Goal: Communication & Community: Answer question/provide support

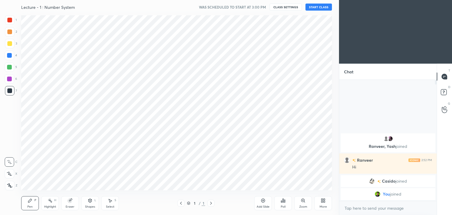
scroll to position [29228, 29090]
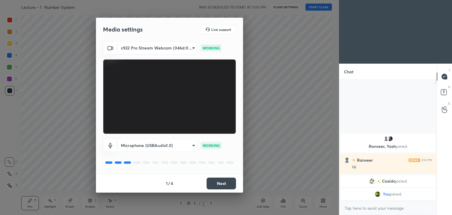
click at [218, 181] on button "Next" at bounding box center [220, 183] width 29 height 12
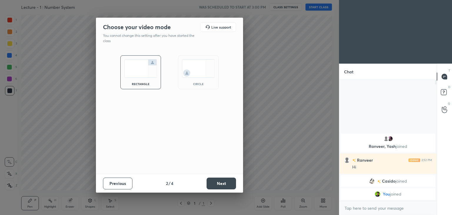
click at [190, 79] on div "circle" at bounding box center [198, 72] width 41 height 34
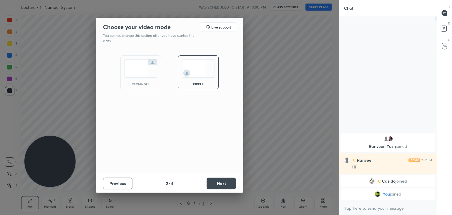
scroll to position [134, 96]
click at [222, 185] on button "Next" at bounding box center [220, 183] width 29 height 12
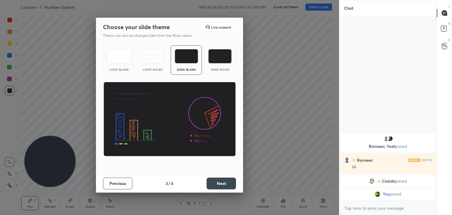
click at [224, 182] on button "Next" at bounding box center [220, 183] width 29 height 12
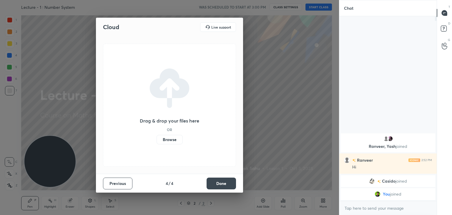
click at [221, 183] on button "Done" at bounding box center [220, 183] width 29 height 12
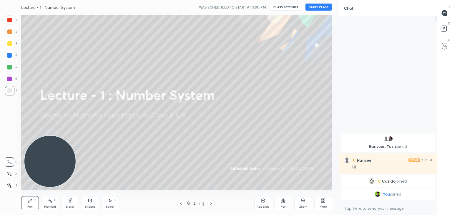
click at [319, 199] on div "More" at bounding box center [323, 203] width 18 height 14
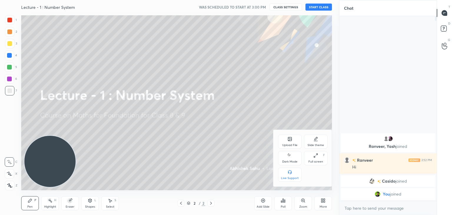
click at [292, 160] on div "Dark Mode" at bounding box center [289, 161] width 15 height 3
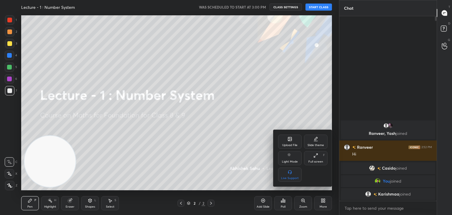
drag, startPoint x: 39, startPoint y: 148, endPoint x: 45, endPoint y: 129, distance: 19.4
click at [40, 147] on div at bounding box center [226, 107] width 452 height 215
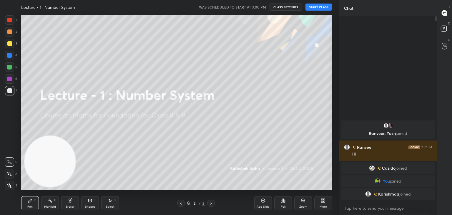
click at [68, 129] on div "Upload File Slide theme Light Mode Full screen F Live Support" at bounding box center [226, 107] width 452 height 215
click at [319, 6] on button "START CLASS" at bounding box center [318, 7] width 26 height 7
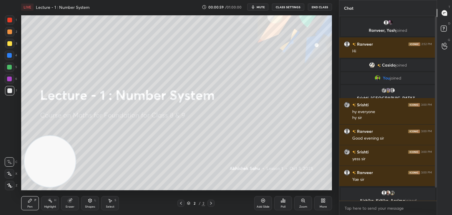
scroll to position [20, 0]
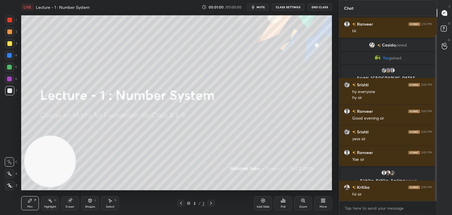
drag, startPoint x: 435, startPoint y: 39, endPoint x: 432, endPoint y: 76, distance: 37.2
click at [436, 77] on div at bounding box center [436, 117] width 2 height 166
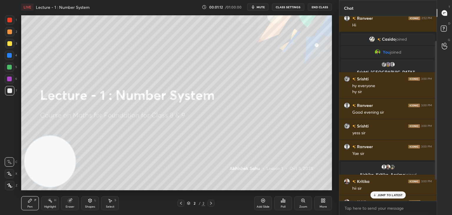
scroll to position [0, 0]
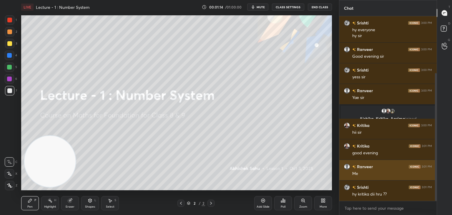
drag, startPoint x: 435, startPoint y: 122, endPoint x: 428, endPoint y: 173, distance: 52.3
click at [429, 174] on div "Srishti, [GEOGRAPHIC_DATA]'..., [PERSON_NAME] joined Srishti 3:00 PM hy everyon…" at bounding box center [387, 108] width 97 height 184
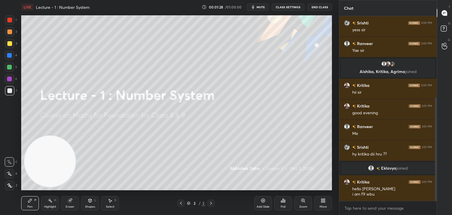
scroll to position [145, 0]
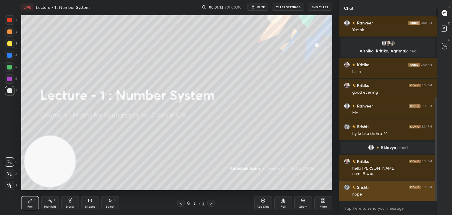
click at [346, 185] on img "grid" at bounding box center [347, 187] width 6 height 6
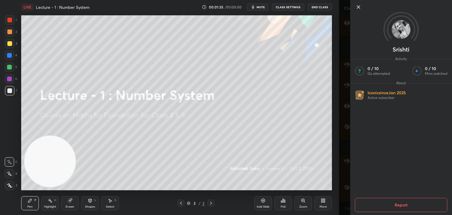
click at [360, 6] on icon at bounding box center [358, 7] width 7 height 7
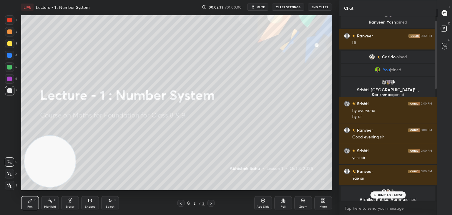
scroll to position [0, 0]
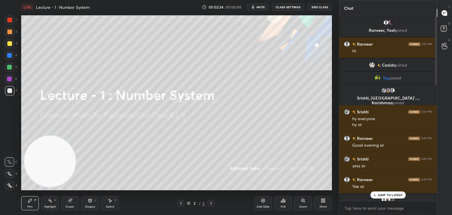
drag, startPoint x: 435, startPoint y: 141, endPoint x: 411, endPoint y: 15, distance: 127.7
click at [411, 15] on div "Chat Ranveer, [PERSON_NAME] joined Ranveer 2:52 PM Hi [PERSON_NAME] joined You …" at bounding box center [388, 107] width 98 height 215
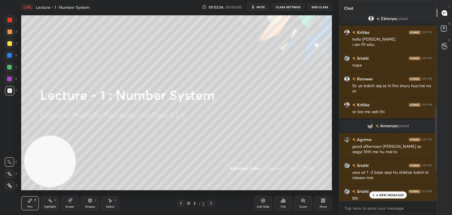
scroll to position [392, 0]
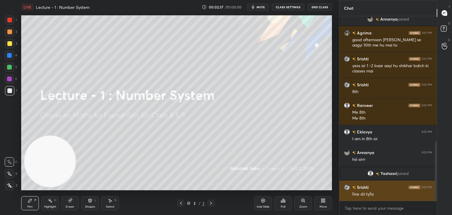
drag, startPoint x: 435, startPoint y: 24, endPoint x: 431, endPoint y: 189, distance: 165.0
click at [433, 190] on div at bounding box center [435, 108] width 4 height 184
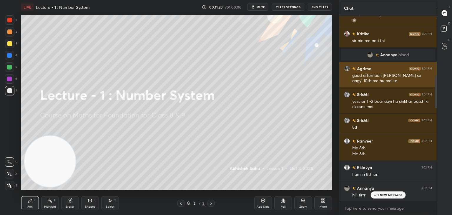
scroll to position [527, 0]
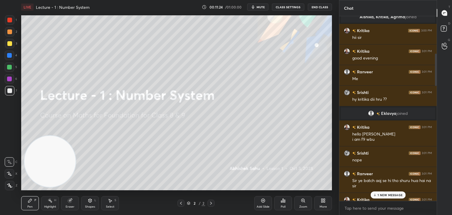
drag, startPoint x: 435, startPoint y: 185, endPoint x: 431, endPoint y: 9, distance: 176.2
click at [431, 9] on div "Chat Ranveer, [PERSON_NAME] joined Ranveer 2:52 PM Hi [PERSON_NAME] joined You …" at bounding box center [388, 107] width 98 height 215
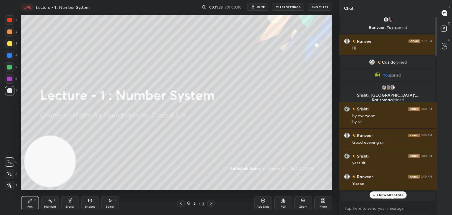
scroll to position [0, 0]
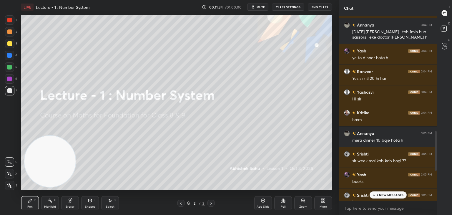
drag, startPoint x: 435, startPoint y: 61, endPoint x: 434, endPoint y: 224, distance: 163.2
click at [434, 0] on html "1 2 3 4 5 6 7 C X Z C X Z E E Erase all H H LIVE Lecture - 1 : Number System 00…" at bounding box center [226, 0] width 452 height 0
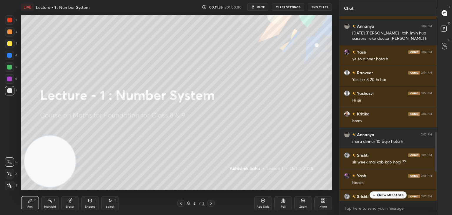
click at [378, 193] on p "2 NEW MESSAGES" at bounding box center [389, 195] width 27 height 4
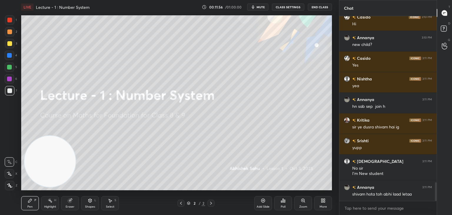
scroll to position [1647, 0]
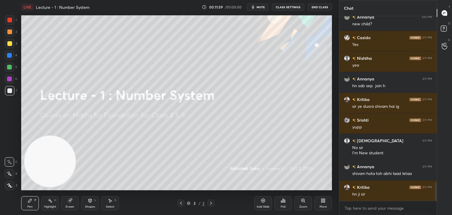
drag, startPoint x: 262, startPoint y: 200, endPoint x: 260, endPoint y: 191, distance: 9.5
click at [262, 199] on icon at bounding box center [263, 200] width 5 height 5
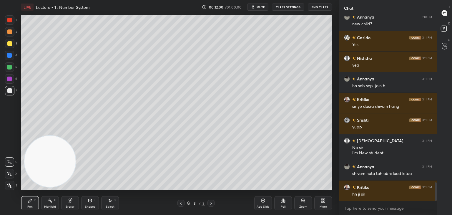
click at [8, 44] on div at bounding box center [9, 43] width 5 height 5
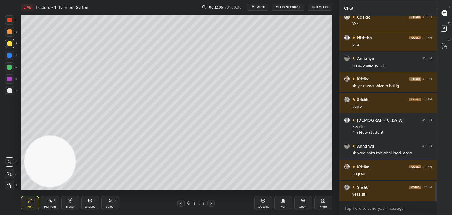
click at [10, 174] on div at bounding box center [9, 173] width 9 height 9
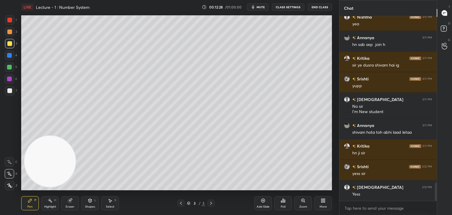
drag, startPoint x: 11, startPoint y: 67, endPoint x: 20, endPoint y: 67, distance: 9.1
click at [11, 67] on div at bounding box center [9, 67] width 5 height 5
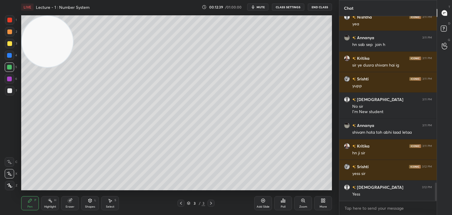
drag, startPoint x: 47, startPoint y: 149, endPoint x: 24, endPoint y: 39, distance: 113.1
click at [33, 20] on video at bounding box center [47, 41] width 51 height 51
click at [10, 79] on div at bounding box center [9, 78] width 5 height 5
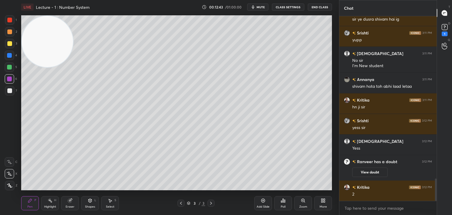
drag, startPoint x: 363, startPoint y: 173, endPoint x: 364, endPoint y: 167, distance: 5.3
click at [363, 172] on button "View doubt" at bounding box center [369, 171] width 35 height 9
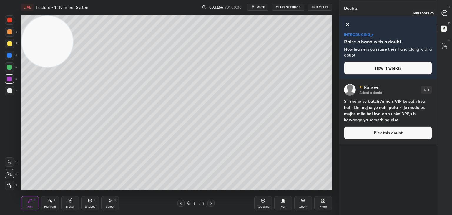
click at [445, 12] on icon at bounding box center [444, 13] width 6 height 6
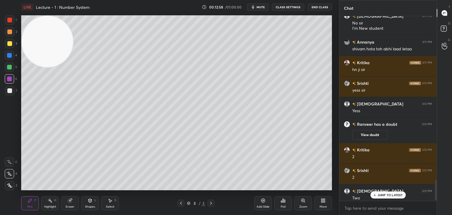
scroll to position [1514, 0]
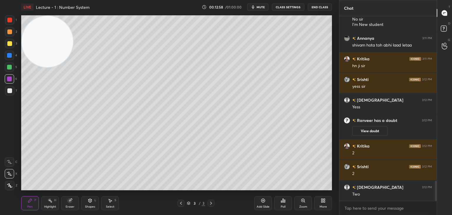
drag, startPoint x: 434, startPoint y: 182, endPoint x: 433, endPoint y: 193, distance: 10.4
click at [438, 194] on div "Chat Srishti 3:11 PM yupp Shivam 3:11 PM No sir I'm New student Annanya 3:11 PM…" at bounding box center [395, 107] width 113 height 215
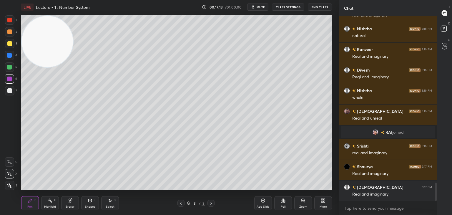
scroll to position [1710, 0]
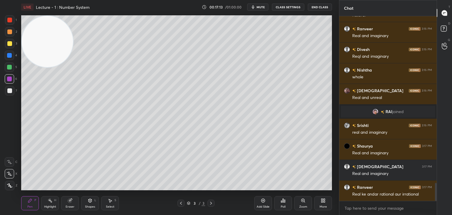
click at [10, 56] on div at bounding box center [9, 55] width 5 height 5
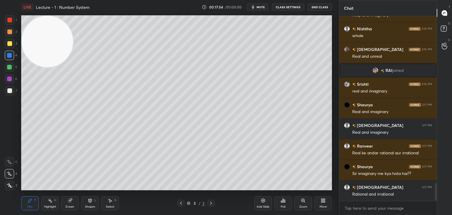
scroll to position [1772, 0]
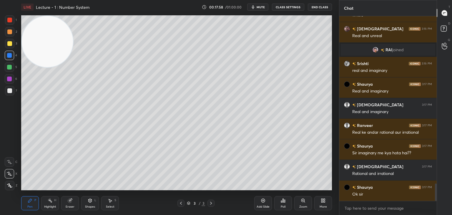
click at [12, 93] on div at bounding box center [9, 90] width 9 height 9
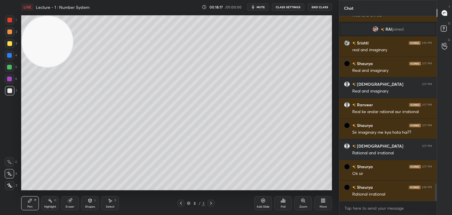
click at [9, 78] on div at bounding box center [9, 78] width 5 height 5
click at [11, 65] on div at bounding box center [9, 67] width 5 height 5
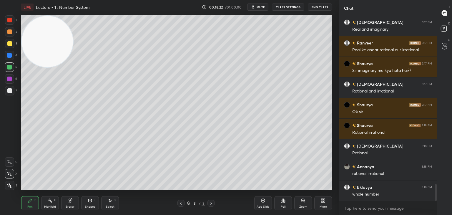
scroll to position [1875, 0]
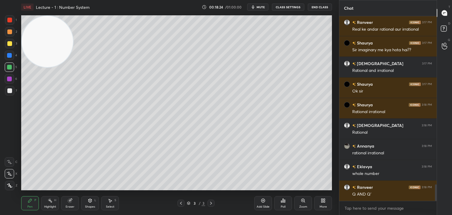
click at [9, 79] on div at bounding box center [9, 78] width 5 height 5
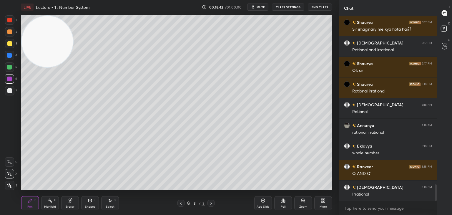
click at [11, 90] on div at bounding box center [9, 90] width 5 height 5
click at [263, 200] on icon at bounding box center [263, 200] width 2 height 2
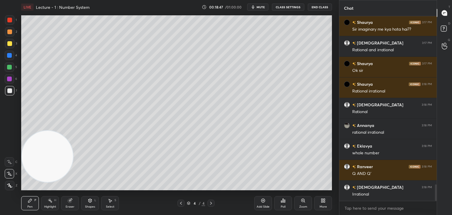
drag, startPoint x: 37, startPoint y: 60, endPoint x: 0, endPoint y: 214, distance: 158.7
click at [0, 214] on div "1 2 3 4 5 6 7 C X Z C X Z E E Erase all H H LIVE Lecture - 1 : Number System 00…" at bounding box center [167, 107] width 334 height 215
click at [12, 40] on div at bounding box center [9, 43] width 9 height 9
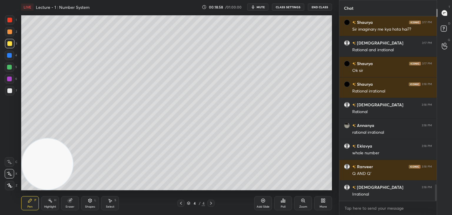
click at [7, 90] on div at bounding box center [9, 90] width 9 height 9
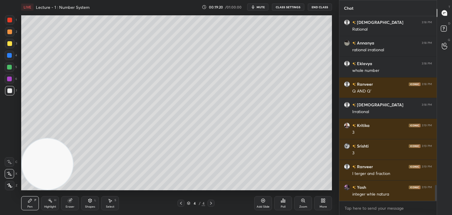
scroll to position [1998, 0]
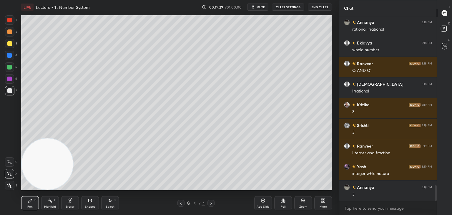
click at [11, 67] on div at bounding box center [9, 67] width 5 height 5
click at [12, 55] on div at bounding box center [9, 55] width 9 height 9
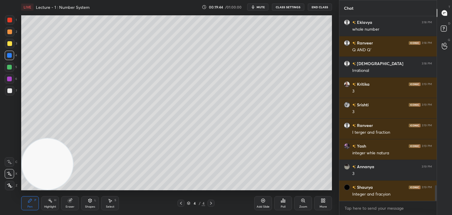
drag, startPoint x: 12, startPoint y: 92, endPoint x: 14, endPoint y: 90, distance: 3.4
click at [12, 92] on div at bounding box center [9, 90] width 9 height 9
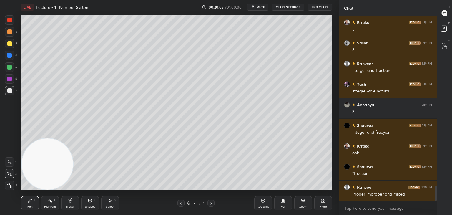
scroll to position [2101, 0]
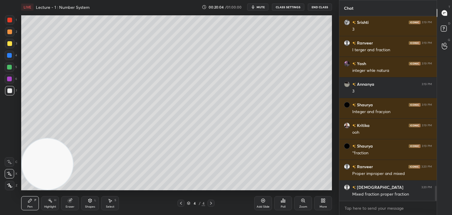
click at [11, 32] on div at bounding box center [9, 31] width 9 height 9
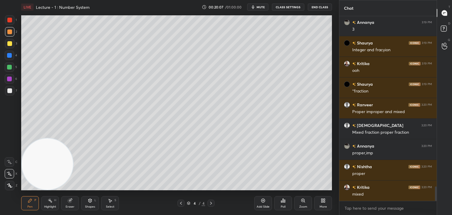
scroll to position [2184, 0]
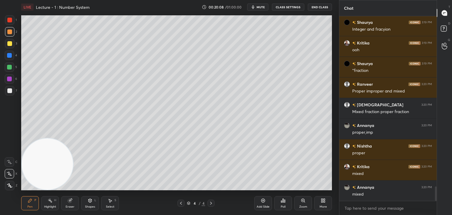
click at [9, 66] on div at bounding box center [9, 67] width 5 height 5
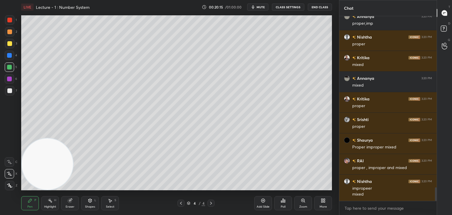
scroll to position [2313, 0]
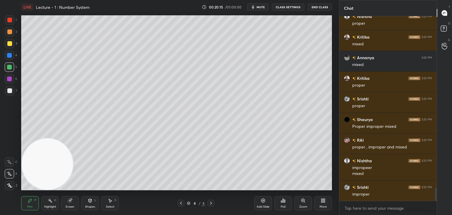
click at [13, 77] on div at bounding box center [9, 78] width 9 height 9
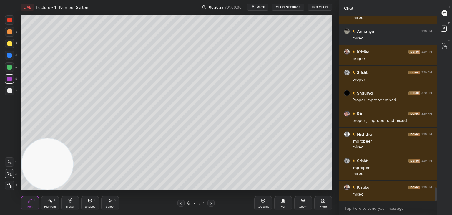
scroll to position [2360, 0]
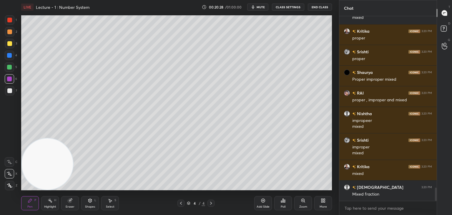
click at [7, 92] on div at bounding box center [9, 90] width 5 height 5
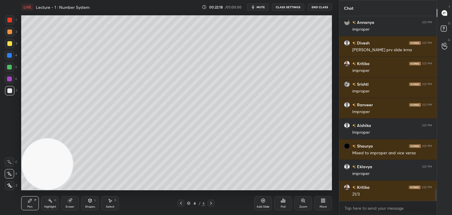
scroll to position [2784, 0]
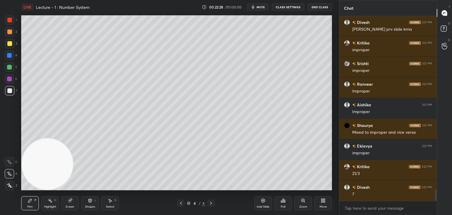
click at [181, 203] on icon at bounding box center [180, 203] width 5 height 5
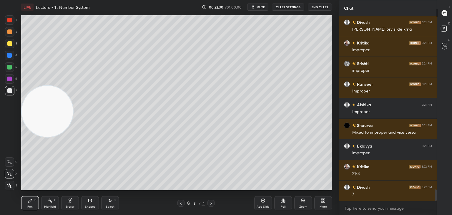
drag, startPoint x: 50, startPoint y: 142, endPoint x: 44, endPoint y: 32, distance: 110.1
click at [45, 86] on video at bounding box center [47, 111] width 51 height 51
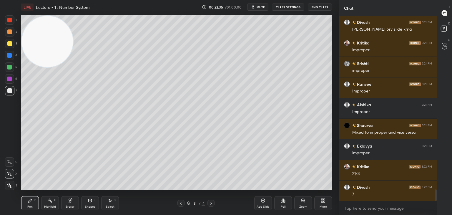
click at [51, 205] on div "Highlight" at bounding box center [50, 206] width 12 height 3
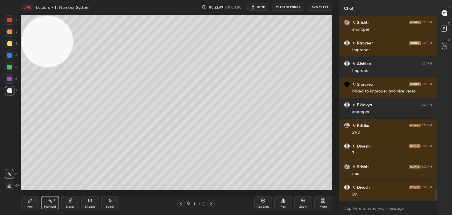
scroll to position [2845, 0]
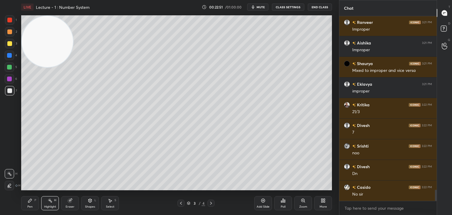
click at [211, 202] on icon at bounding box center [210, 203] width 5 height 5
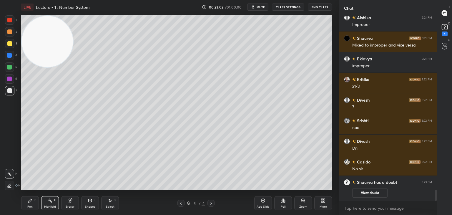
click at [370, 193] on button "View doubt" at bounding box center [369, 192] width 35 height 9
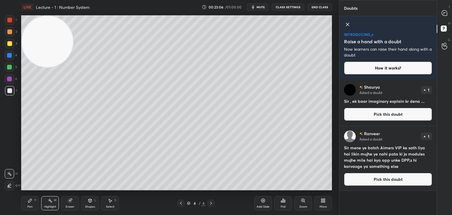
click at [444, 13] on icon at bounding box center [443, 12] width 5 height 5
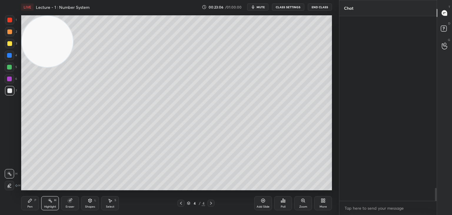
scroll to position [183, 96]
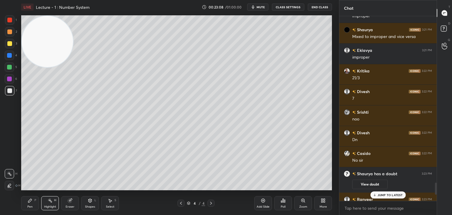
drag, startPoint x: 435, startPoint y: 190, endPoint x: 434, endPoint y: 197, distance: 6.9
click at [435, 194] on div at bounding box center [436, 188] width 2 height 12
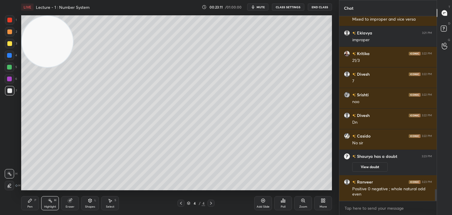
drag, startPoint x: 435, startPoint y: 192, endPoint x: 435, endPoint y: 203, distance: 10.6
click at [435, 203] on div "Aishika 3:21 PM Improper Shaurya 3:21 PM Mixed to improper and vice versa Eklav…" at bounding box center [387, 115] width 97 height 198
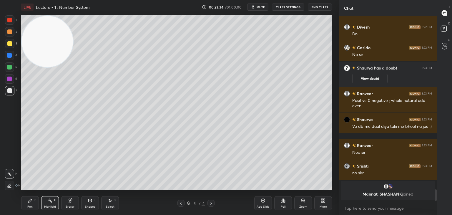
scroll to position [2625, 0]
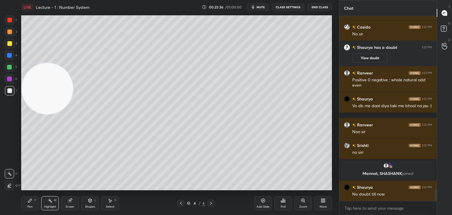
drag, startPoint x: 36, startPoint y: 98, endPoint x: 11, endPoint y: 227, distance: 131.8
click at [11, 0] on html "1 2 3 4 5 6 7 C X Z C X Z E E Erase all H H LIVE Lecture - 1 : Number System 00…" at bounding box center [226, 0] width 452 height 0
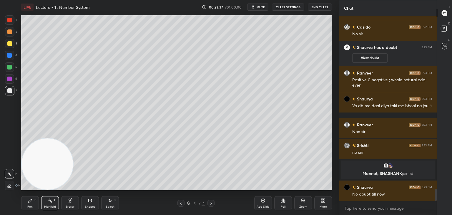
click at [263, 200] on icon at bounding box center [263, 200] width 5 height 5
click at [11, 44] on div at bounding box center [9, 43] width 5 height 5
click at [181, 202] on icon at bounding box center [180, 203] width 5 height 5
drag, startPoint x: 210, startPoint y: 202, endPoint x: 204, endPoint y: 196, distance: 8.1
click at [210, 202] on icon at bounding box center [210, 203] width 5 height 5
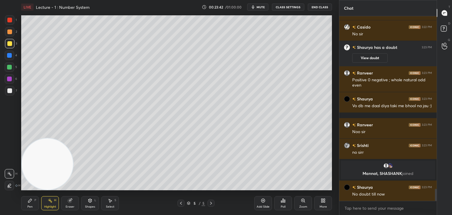
click at [10, 67] on div at bounding box center [9, 67] width 5 height 5
click at [33, 200] on div "Pen P" at bounding box center [30, 203] width 18 height 14
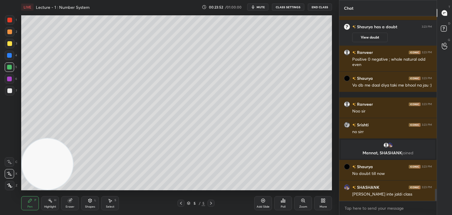
drag, startPoint x: 12, startPoint y: 91, endPoint x: 17, endPoint y: 86, distance: 6.7
click at [11, 91] on div at bounding box center [9, 90] width 9 height 9
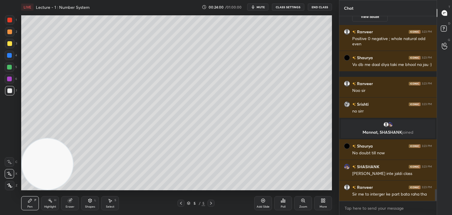
scroll to position [2687, 0]
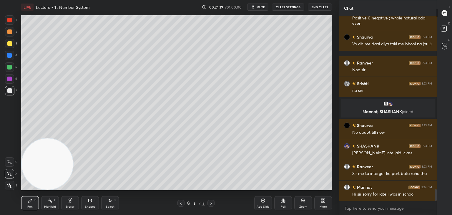
click at [85, 203] on div "Shapes L" at bounding box center [90, 203] width 18 height 14
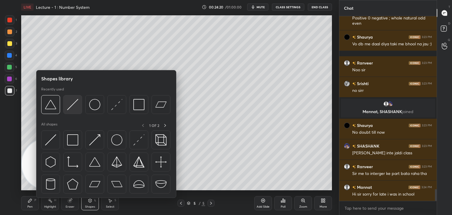
click at [76, 108] on img at bounding box center [72, 104] width 11 height 11
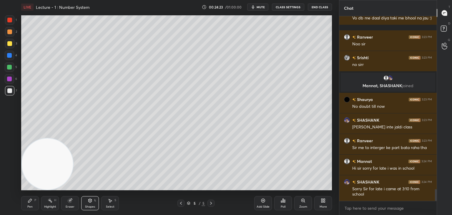
scroll to position [2733, 0]
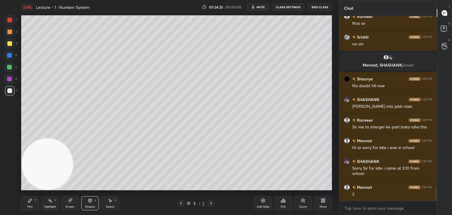
click at [28, 202] on icon at bounding box center [30, 200] width 4 height 4
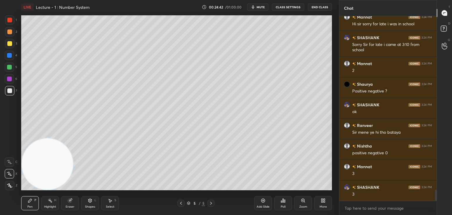
scroll to position [2882, 0]
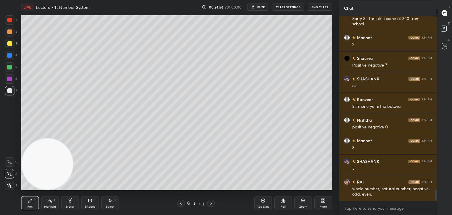
click at [10, 35] on div at bounding box center [9, 31] width 9 height 9
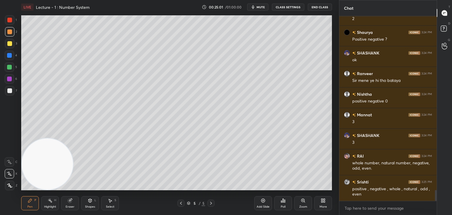
click at [13, 45] on div at bounding box center [9, 43] width 9 height 9
click at [10, 55] on div at bounding box center [9, 55] width 5 height 5
drag, startPoint x: 9, startPoint y: 69, endPoint x: 12, endPoint y: 67, distance: 3.2
click at [9, 68] on div at bounding box center [9, 67] width 5 height 5
click at [11, 78] on div at bounding box center [9, 78] width 5 height 5
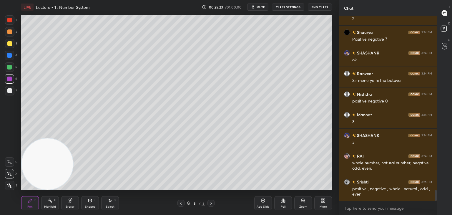
click at [7, 91] on div at bounding box center [9, 90] width 5 height 5
click at [70, 205] on div "Eraser" at bounding box center [70, 206] width 9 height 3
click at [12, 168] on div "E" at bounding box center [12, 172] width 15 height 12
drag, startPoint x: 28, startPoint y: 207, endPoint x: 56, endPoint y: 184, distance: 36.1
click at [28, 206] on div "Pen" at bounding box center [29, 206] width 5 height 3
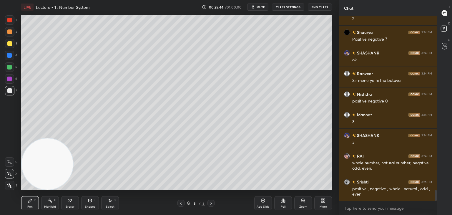
scroll to position [2914, 0]
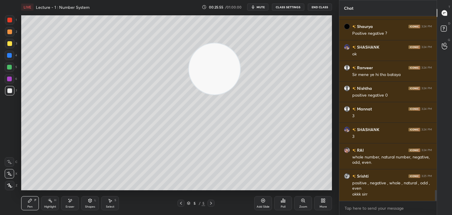
drag, startPoint x: 58, startPoint y: 155, endPoint x: 283, endPoint y: 35, distance: 255.1
click at [240, 43] on video at bounding box center [214, 68] width 51 height 51
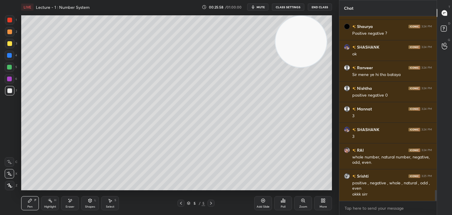
click at [9, 34] on div at bounding box center [9, 31] width 9 height 9
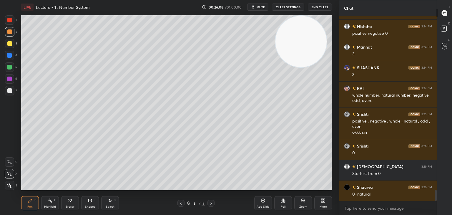
scroll to position [3002, 0]
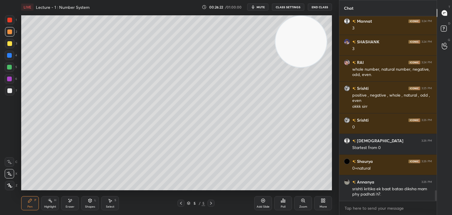
click at [7, 45] on div at bounding box center [9, 43] width 9 height 9
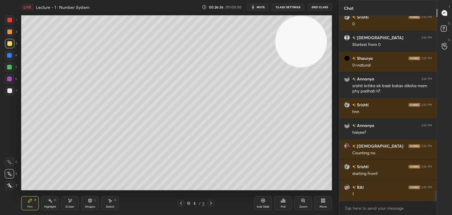
scroll to position [3131, 0]
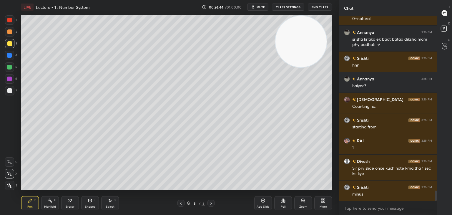
click at [10, 55] on div at bounding box center [9, 55] width 5 height 5
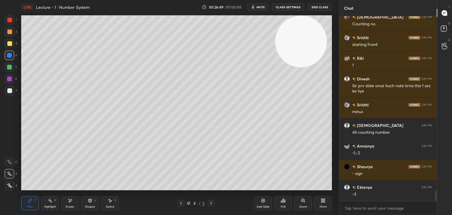
scroll to position [3254, 0]
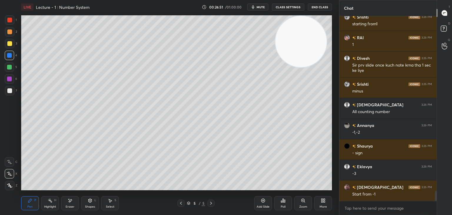
click at [11, 78] on div at bounding box center [9, 78] width 9 height 9
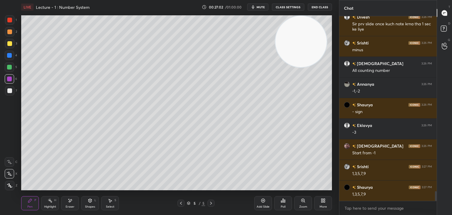
scroll to position [3316, 0]
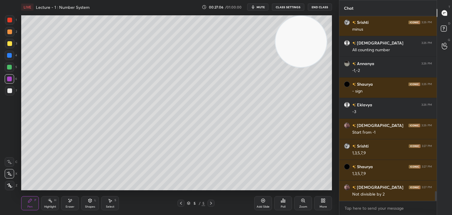
drag, startPoint x: 8, startPoint y: 89, endPoint x: 21, endPoint y: 91, distance: 13.0
click at [8, 91] on div at bounding box center [9, 90] width 5 height 5
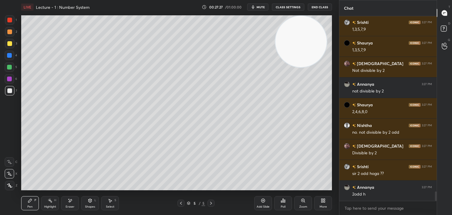
scroll to position [3460, 0]
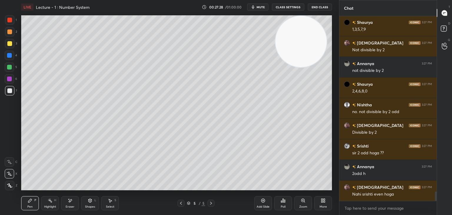
drag, startPoint x: 69, startPoint y: 203, endPoint x: 74, endPoint y: 194, distance: 9.8
click at [69, 202] on icon at bounding box center [70, 200] width 5 height 5
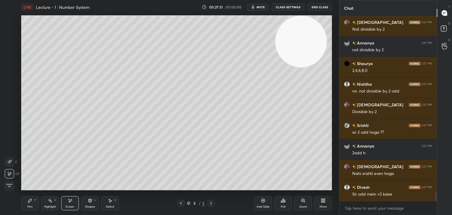
click at [36, 204] on div "Pen P" at bounding box center [30, 203] width 18 height 14
click at [9, 77] on div at bounding box center [9, 78] width 5 height 5
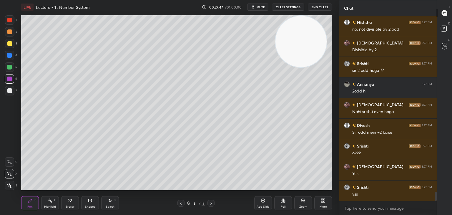
scroll to position [3563, 0]
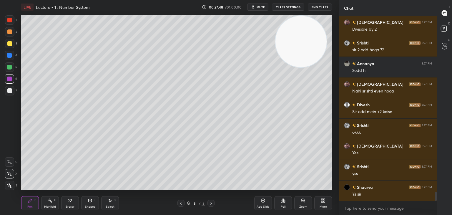
click at [11, 93] on div at bounding box center [9, 90] width 9 height 9
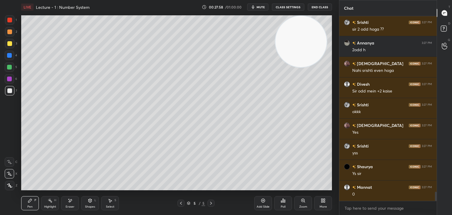
scroll to position [3604, 0]
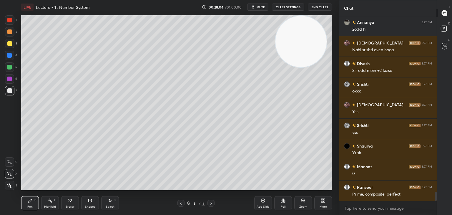
drag, startPoint x: 11, startPoint y: 32, endPoint x: 15, endPoint y: 30, distance: 5.0
click at [11, 32] on div at bounding box center [9, 31] width 9 height 9
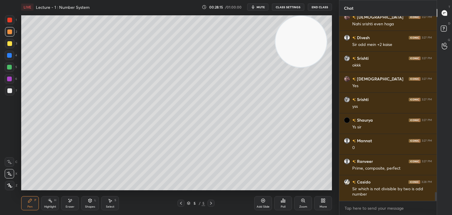
drag, startPoint x: 10, startPoint y: 44, endPoint x: 15, endPoint y: 51, distance: 9.1
click at [9, 45] on div at bounding box center [9, 43] width 9 height 9
click at [8, 66] on div at bounding box center [9, 67] width 5 height 5
drag, startPoint x: 11, startPoint y: 81, endPoint x: 19, endPoint y: 83, distance: 8.9
click at [11, 81] on div at bounding box center [9, 78] width 5 height 5
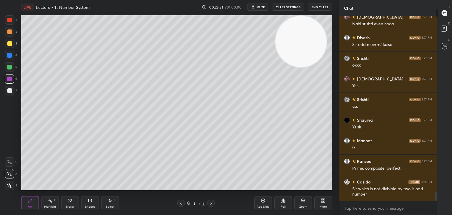
drag, startPoint x: 13, startPoint y: 89, endPoint x: 6, endPoint y: 90, distance: 7.2
click at [12, 89] on div at bounding box center [9, 90] width 9 height 9
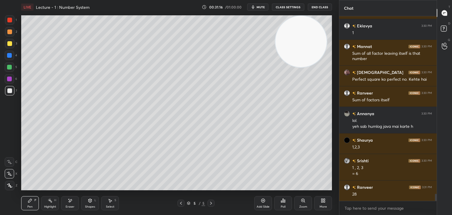
scroll to position [4745, 0]
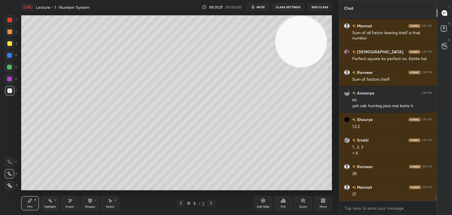
click at [263, 198] on div "Add Slide" at bounding box center [263, 203] width 18 height 14
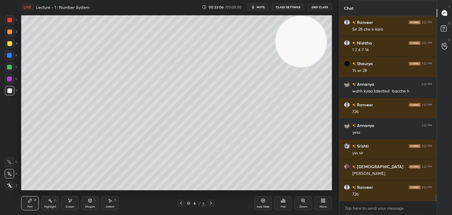
scroll to position [5013, 0]
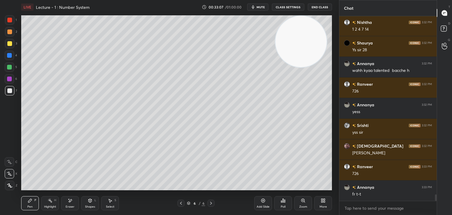
click at [181, 202] on icon at bounding box center [180, 203] width 5 height 5
click at [181, 203] on icon at bounding box center [180, 203] width 5 height 5
click at [182, 203] on icon at bounding box center [180, 203] width 5 height 5
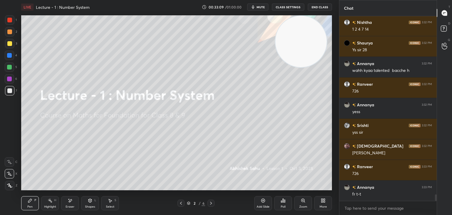
click at [211, 203] on icon at bounding box center [210, 203] width 5 height 5
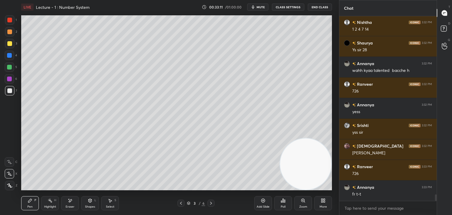
drag, startPoint x: 300, startPoint y: 49, endPoint x: 318, endPoint y: 172, distance: 125.1
click at [321, 183] on video at bounding box center [305, 163] width 51 height 51
click at [48, 201] on icon at bounding box center [50, 200] width 5 height 5
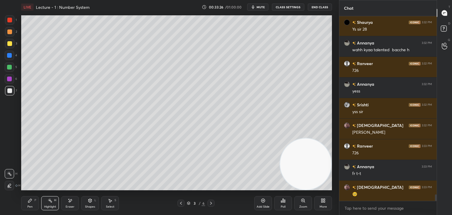
click at [210, 206] on div at bounding box center [210, 202] width 7 height 7
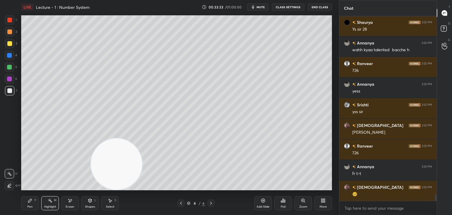
drag, startPoint x: 301, startPoint y: 166, endPoint x: 0, endPoint y: 210, distance: 304.7
click at [0, 210] on div "1 2 3 4 5 6 7 C X Z E E Erase all H H LIVE Lecture - 1 : Number System 00:33:33…" at bounding box center [167, 107] width 334 height 215
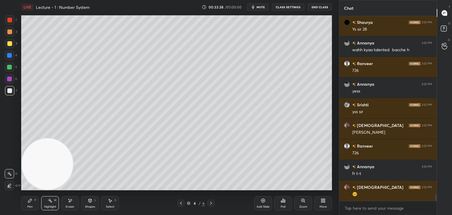
click at [213, 201] on div at bounding box center [210, 202] width 7 height 7
click at [180, 203] on icon at bounding box center [180, 203] width 5 height 5
click at [178, 205] on div at bounding box center [180, 202] width 7 height 7
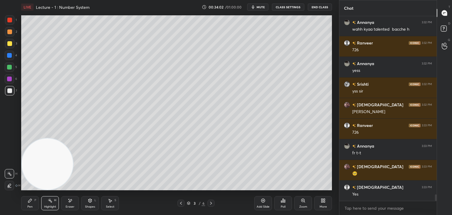
click at [208, 204] on div at bounding box center [210, 202] width 7 height 7
click at [211, 204] on icon at bounding box center [210, 203] width 5 height 5
click at [211, 204] on icon at bounding box center [211, 202] width 2 height 3
click at [263, 203] on div "Add Slide" at bounding box center [263, 203] width 18 height 14
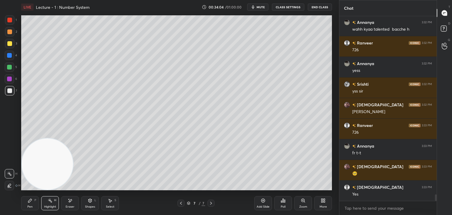
drag, startPoint x: 11, startPoint y: 47, endPoint x: 15, endPoint y: 45, distance: 4.1
click at [11, 46] on div at bounding box center [9, 43] width 9 height 9
click at [30, 200] on icon at bounding box center [30, 200] width 4 height 4
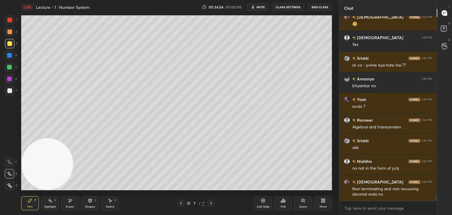
scroll to position [5224, 0]
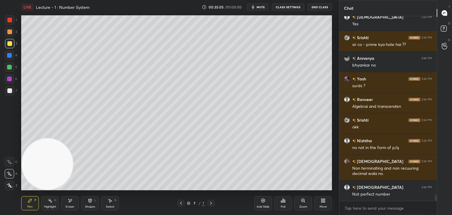
click at [9, 91] on div at bounding box center [9, 90] width 5 height 5
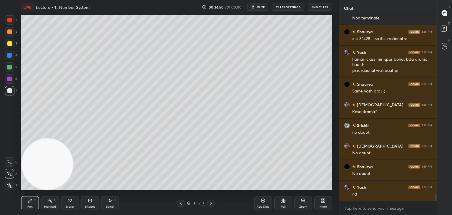
scroll to position [4607, 0]
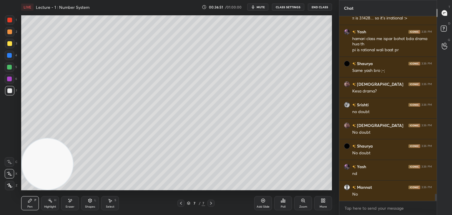
click at [181, 204] on icon at bounding box center [180, 203] width 5 height 5
click at [181, 205] on icon at bounding box center [180, 203] width 5 height 5
click at [181, 205] on div at bounding box center [180, 202] width 7 height 7
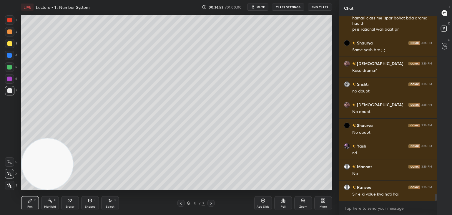
click at [182, 205] on icon at bounding box center [180, 203] width 5 height 5
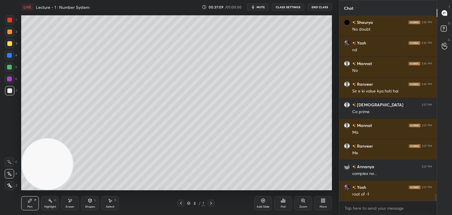
scroll to position [4751, 0]
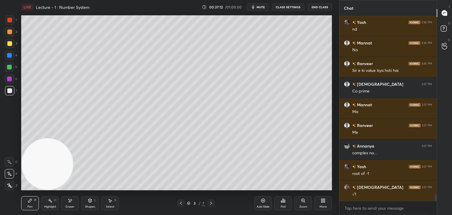
click at [211, 201] on div at bounding box center [210, 202] width 7 height 7
click at [211, 201] on icon at bounding box center [210, 203] width 5 height 5
click at [211, 202] on icon at bounding box center [211, 202] width 2 height 3
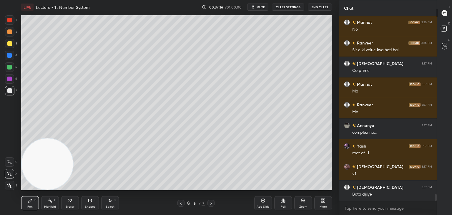
click at [209, 202] on icon at bounding box center [210, 203] width 5 height 5
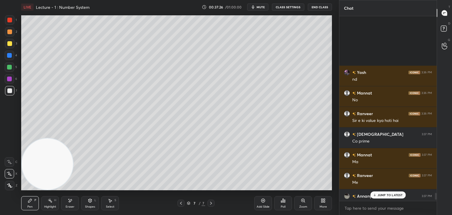
scroll to position [4813, 0]
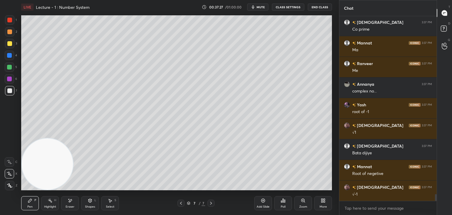
drag, startPoint x: 435, startPoint y: 194, endPoint x: 434, endPoint y: 212, distance: 18.0
click at [436, 212] on div "Ranveer 3:36 PM Sir e ki value kya hoti hai Shivam 3:37 PM Co prime Mannat 3:37…" at bounding box center [387, 115] width 97 height 198
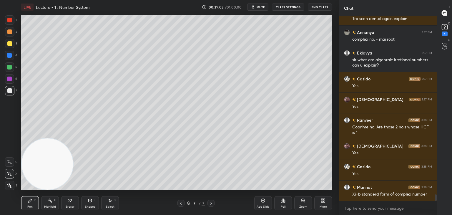
scroll to position [5034, 0]
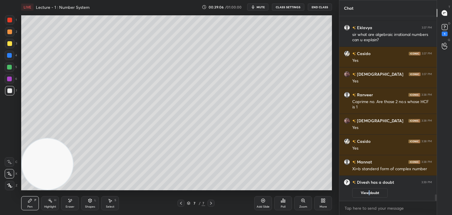
drag, startPoint x: 369, startPoint y: 193, endPoint x: 368, endPoint y: 188, distance: 5.7
click at [368, 191] on button "View doubt" at bounding box center [369, 192] width 35 height 9
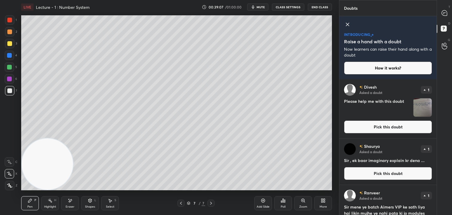
click at [394, 130] on button "Pick this doubt" at bounding box center [388, 126] width 88 height 13
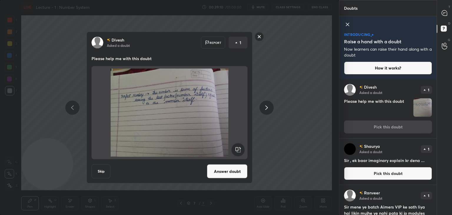
drag, startPoint x: 261, startPoint y: 38, endPoint x: 277, endPoint y: 35, distance: 16.1
click at [261, 38] on rect at bounding box center [259, 36] width 9 height 9
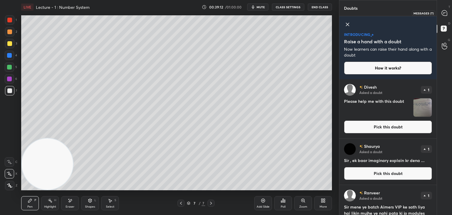
click at [445, 14] on icon at bounding box center [443, 12] width 5 height 5
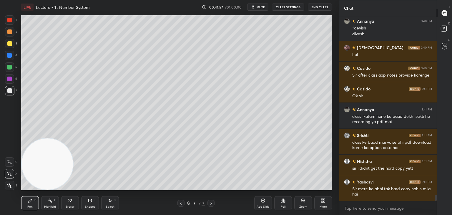
scroll to position [5211, 0]
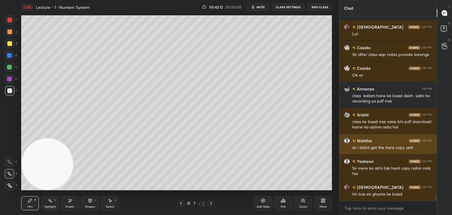
click at [351, 146] on div "Nishtha 3:41 PM sir i didnt get the hard copy yett" at bounding box center [387, 144] width 97 height 20
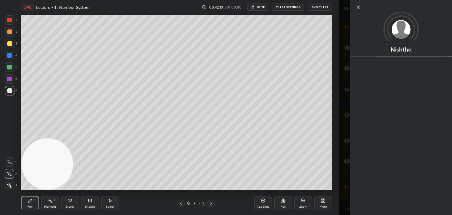
scroll to position [5231, 0]
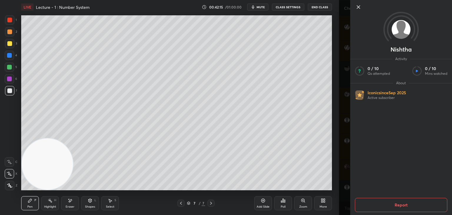
click at [356, 7] on icon at bounding box center [358, 7] width 7 height 7
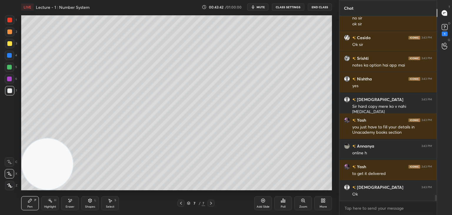
scroll to position [5597, 0]
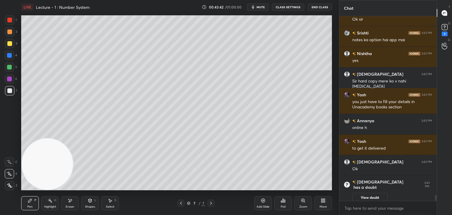
drag, startPoint x: 62, startPoint y: 207, endPoint x: 69, endPoint y: 198, distance: 11.8
click at [64, 204] on div "Eraser" at bounding box center [70, 203] width 18 height 14
click at [26, 205] on div "Pen P" at bounding box center [30, 203] width 18 height 14
click at [385, 193] on button "View doubt" at bounding box center [369, 197] width 35 height 9
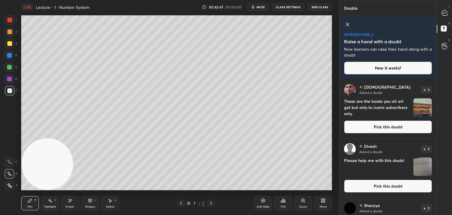
click at [394, 130] on button "Pick this doubt" at bounding box center [388, 126] width 88 height 13
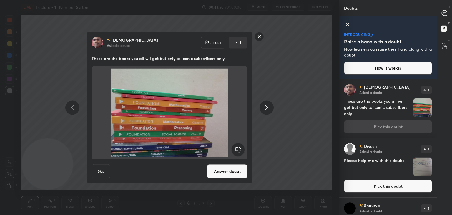
click at [259, 38] on rect at bounding box center [259, 36] width 9 height 9
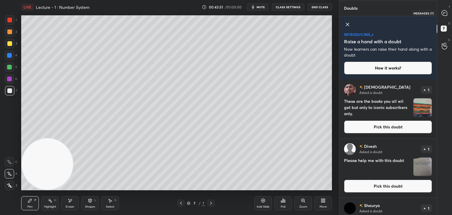
drag, startPoint x: 444, startPoint y: 9, endPoint x: 431, endPoint y: 12, distance: 13.3
click at [443, 9] on div at bounding box center [444, 13] width 12 height 11
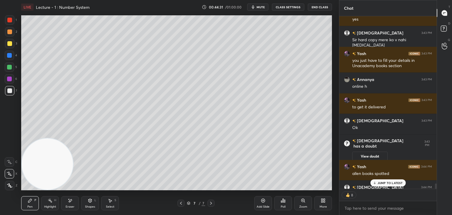
scroll to position [5365, 0]
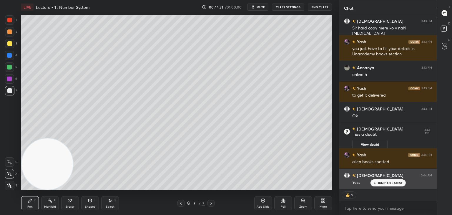
drag, startPoint x: 435, startPoint y: 185, endPoint x: 426, endPoint y: 187, distance: 9.0
click at [435, 193] on div "Nishtha 3:43 PM yes Shivam 3:43 PM Sir hard copy mere ko v nahi [MEDICAL_DATA] …" at bounding box center [387, 115] width 97 height 198
click at [385, 182] on p "JUMP TO LATEST" at bounding box center [389, 183] width 25 height 4
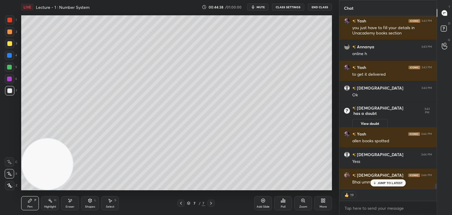
scroll to position [5406, 0]
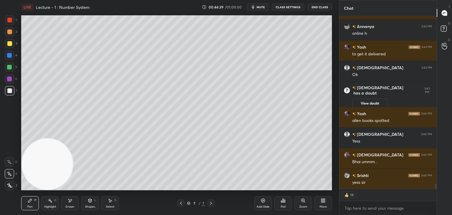
click at [388, 183] on div "Yash 3:43 PM you just have to fill your details in Unacademy books section Anna…" at bounding box center [387, 102] width 97 height 173
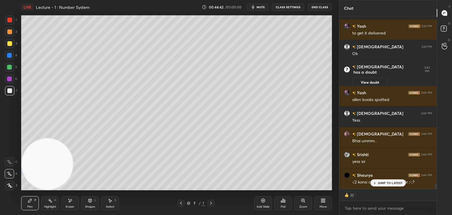
scroll to position [5447, 0]
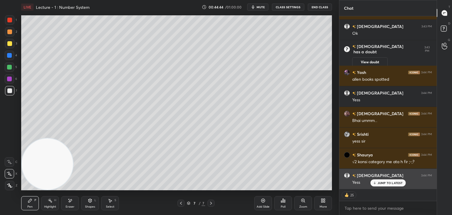
click at [388, 182] on p "JUMP TO LATEST" at bounding box center [389, 183] width 25 height 4
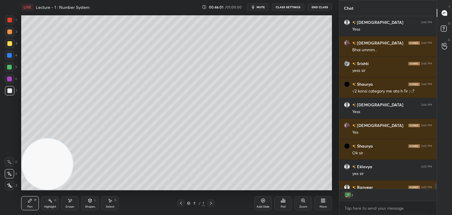
scroll to position [5529, 0]
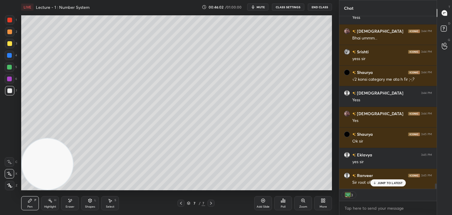
drag, startPoint x: 435, startPoint y: 186, endPoint x: 420, endPoint y: 191, distance: 16.0
click at [435, 194] on div "Yash 3:44 PM allen books spotted [DEMOGRAPHIC_DATA] 3:44 PM Yess Ashu 3:44 PM B…" at bounding box center [387, 115] width 97 height 198
click at [381, 183] on p "JUMP TO LATEST" at bounding box center [389, 183] width 25 height 4
click at [181, 203] on icon at bounding box center [180, 203] width 5 height 5
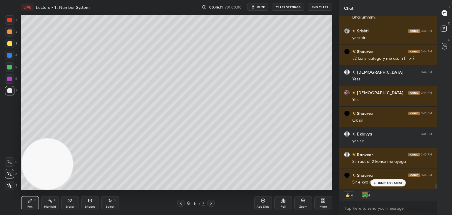
scroll to position [5571, 0]
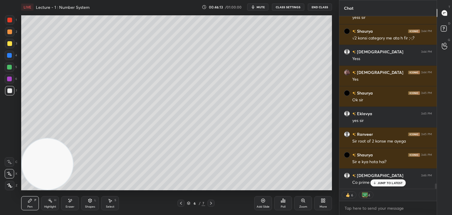
click at [381, 183] on p "JUMP TO LATEST" at bounding box center [389, 183] width 25 height 4
click at [182, 202] on icon at bounding box center [180, 203] width 5 height 5
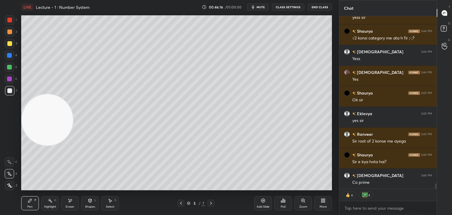
drag, startPoint x: 50, startPoint y: 151, endPoint x: 35, endPoint y: 17, distance: 134.6
click at [35, 94] on video at bounding box center [47, 119] width 51 height 51
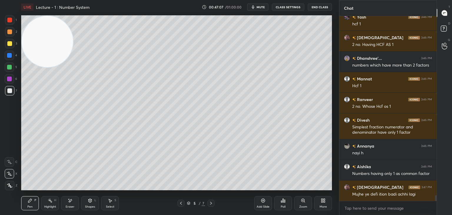
scroll to position [5811, 0]
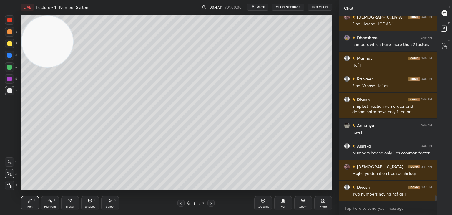
click at [208, 204] on div at bounding box center [210, 202] width 7 height 7
click at [212, 205] on icon at bounding box center [210, 203] width 5 height 5
drag, startPoint x: 183, startPoint y: 205, endPoint x: 183, endPoint y: 200, distance: 4.7
click at [182, 204] on icon at bounding box center [180, 203] width 5 height 5
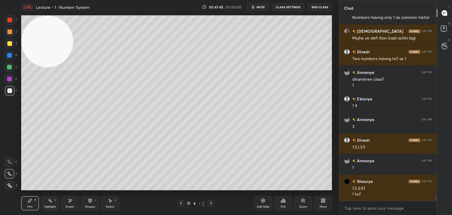
scroll to position [5967, 0]
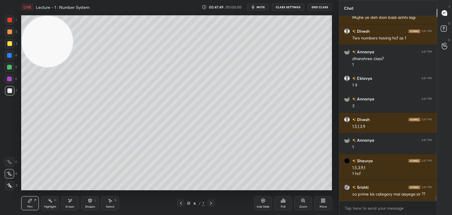
click at [179, 203] on icon at bounding box center [180, 203] width 5 height 5
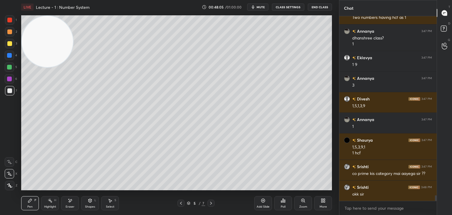
click at [181, 203] on icon at bounding box center [180, 203] width 5 height 5
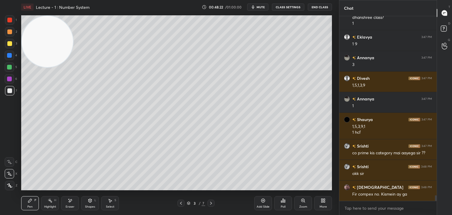
scroll to position [6029, 0]
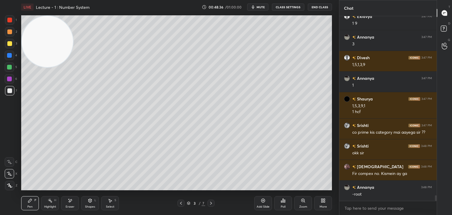
click at [210, 203] on icon at bounding box center [210, 203] width 5 height 5
click at [212, 203] on icon at bounding box center [210, 203] width 5 height 5
click at [212, 204] on icon at bounding box center [210, 203] width 5 height 5
click at [211, 205] on icon at bounding box center [210, 203] width 5 height 5
click at [212, 204] on icon at bounding box center [210, 203] width 5 height 5
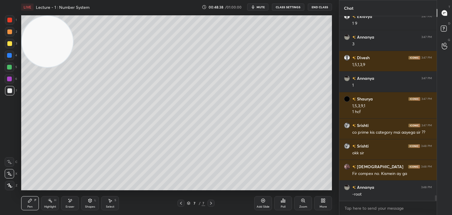
click at [212, 203] on icon at bounding box center [210, 203] width 5 height 5
click at [261, 204] on div "Add Slide" at bounding box center [263, 203] width 18 height 14
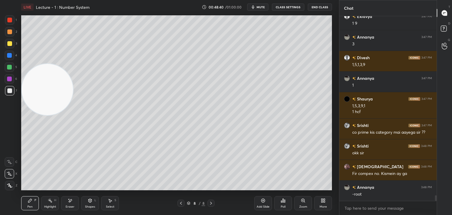
drag, startPoint x: 56, startPoint y: 58, endPoint x: 24, endPoint y: 228, distance: 173.7
click at [24, 0] on html "1 2 3 4 5 6 7 C X Z E E Erase all H H LIVE Lecture - 1 : Number System 00:48:40…" at bounding box center [226, 0] width 452 height 0
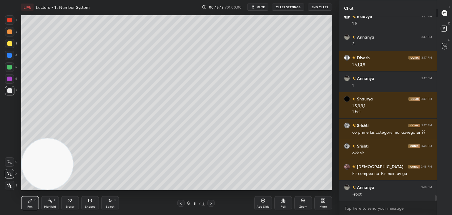
click at [9, 46] on div at bounding box center [9, 43] width 9 height 9
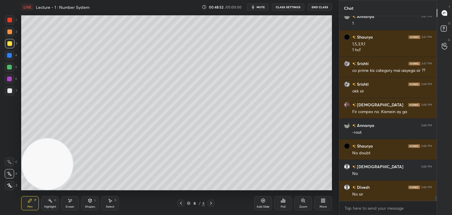
scroll to position [6111, 0]
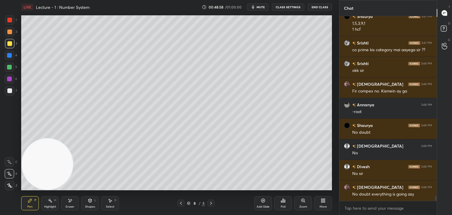
drag, startPoint x: 14, startPoint y: 90, endPoint x: 9, endPoint y: 90, distance: 4.7
click at [13, 91] on div at bounding box center [9, 90] width 9 height 9
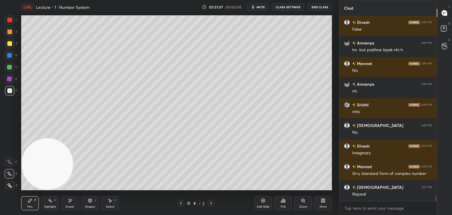
scroll to position [6410, 0]
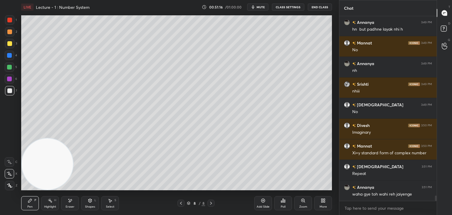
click at [53, 204] on div "Highlight H" at bounding box center [50, 203] width 18 height 14
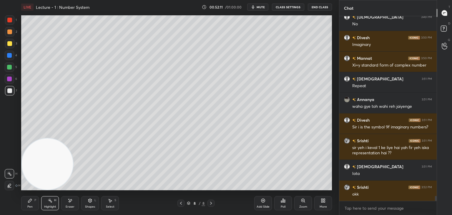
scroll to position [6519, 0]
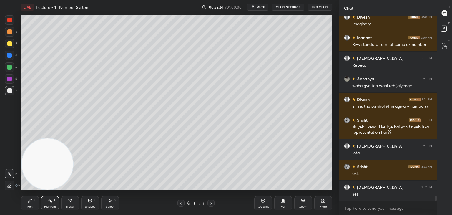
drag, startPoint x: 37, startPoint y: 200, endPoint x: 70, endPoint y: 182, distance: 37.0
click at [37, 201] on div "Pen P" at bounding box center [30, 203] width 18 height 14
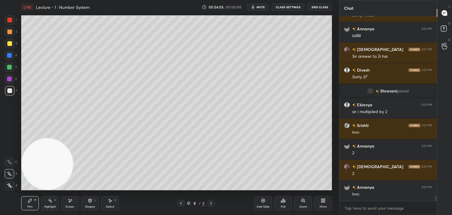
scroll to position [6463, 0]
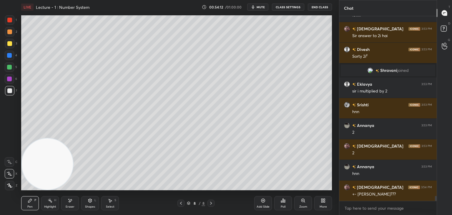
click at [72, 208] on div "Eraser" at bounding box center [70, 203] width 18 height 14
click at [28, 203] on div "Pen P" at bounding box center [30, 203] width 18 height 14
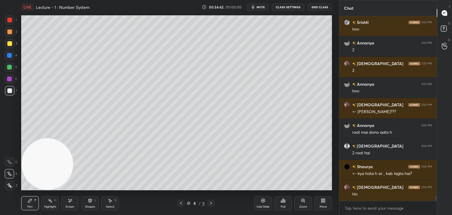
scroll to position [6566, 0]
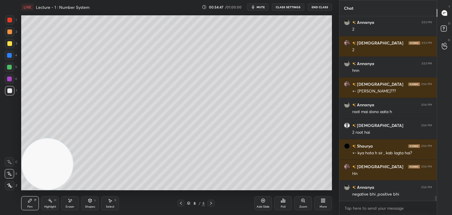
drag, startPoint x: 72, startPoint y: 204, endPoint x: 88, endPoint y: 192, distance: 20.0
click at [70, 203] on div "Eraser" at bounding box center [70, 203] width 18 height 14
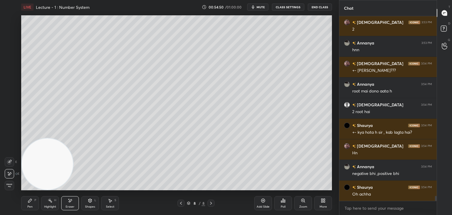
click at [31, 201] on div "Pen P" at bounding box center [30, 203] width 18 height 14
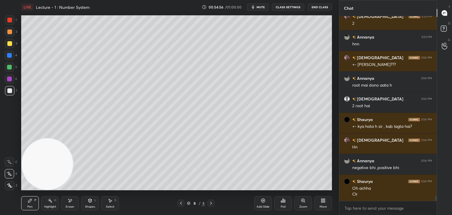
scroll to position [6613, 0]
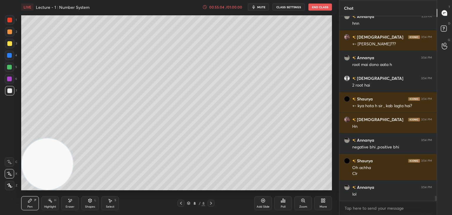
drag, startPoint x: 71, startPoint y: 204, endPoint x: 88, endPoint y: 194, distance: 19.6
click at [71, 204] on div "Eraser" at bounding box center [70, 203] width 18 height 14
drag, startPoint x: 38, startPoint y: 197, endPoint x: 48, endPoint y: 192, distance: 11.7
click at [38, 198] on div "Pen P" at bounding box center [30, 203] width 18 height 14
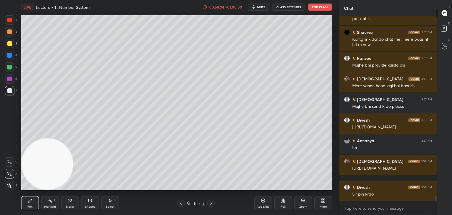
scroll to position [7119, 0]
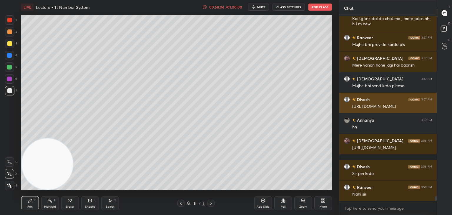
drag, startPoint x: 423, startPoint y: 104, endPoint x: 343, endPoint y: 109, distance: 80.2
click at [343, 109] on div "Divesh 3:57 PM [URL][DOMAIN_NAME]" at bounding box center [387, 103] width 97 height 20
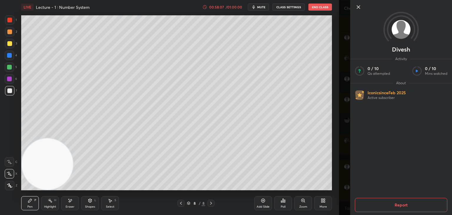
click at [343, 109] on div "Divesh Activity 0 / 10 Qs attempted 0 / 10 Mins watched About Iconic since [DAT…" at bounding box center [395, 107] width 113 height 215
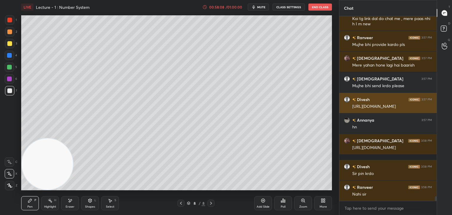
click at [425, 105] on div "[URL][DOMAIN_NAME]" at bounding box center [392, 107] width 80 height 6
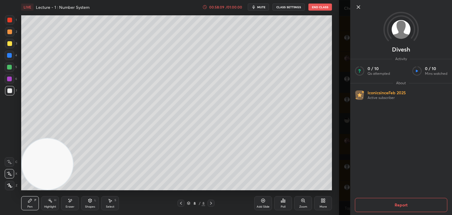
click at [348, 111] on div "Divesh Activity 0 / 10 Qs attempted 0 / 10 Mins watched About Iconic since [DAT…" at bounding box center [395, 107] width 113 height 215
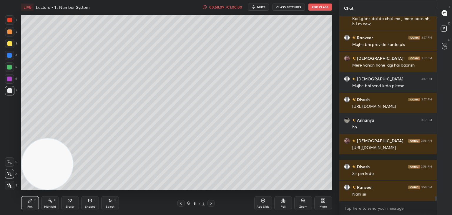
click at [331, 118] on div "Setting up your live class Poll for secs No correct answer Start poll" at bounding box center [176, 102] width 315 height 177
click at [373, 208] on textarea at bounding box center [388, 207] width 88 height 9
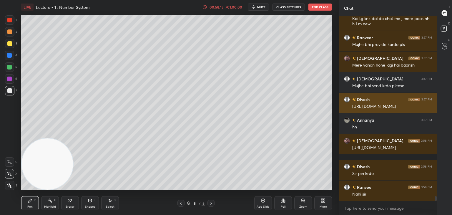
drag, startPoint x: 423, startPoint y: 105, endPoint x: 348, endPoint y: 111, distance: 75.8
click at [348, 111] on div "Divesh 3:57 PM [URL][DOMAIN_NAME]" at bounding box center [387, 103] width 97 height 20
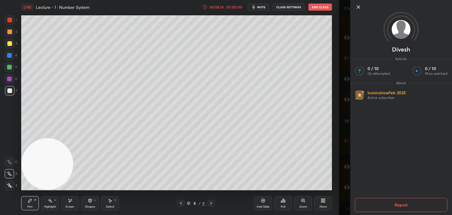
click at [347, 117] on div "Divesh Activity 0 / 10 Qs attempted 0 / 10 Mins watched About Iconic since [DAT…" at bounding box center [395, 107] width 113 height 215
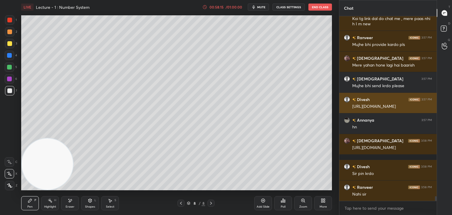
copy div "[URL][DOMAIN_NAME]"
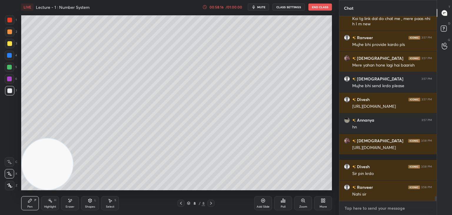
type textarea "x"
click at [371, 211] on textarea at bounding box center [388, 207] width 88 height 9
paste textarea "[URL][DOMAIN_NAME]"
type textarea "[URL][DOMAIN_NAME]"
type textarea "x"
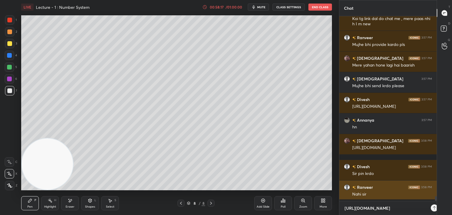
scroll to position [134, 96]
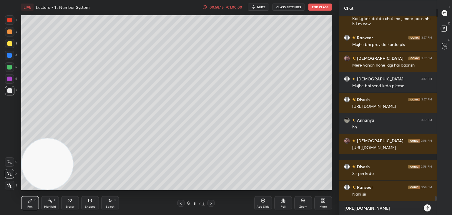
type textarea "[URL][DOMAIN_NAME]"
type textarea "x"
drag, startPoint x: 429, startPoint y: 209, endPoint x: 425, endPoint y: 211, distance: 4.5
click at [428, 208] on icon at bounding box center [427, 207] width 5 height 5
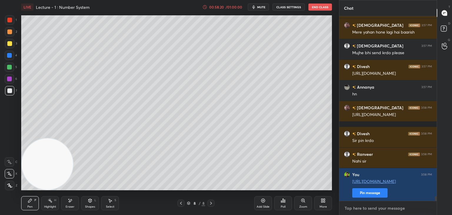
scroll to position [7173, 0]
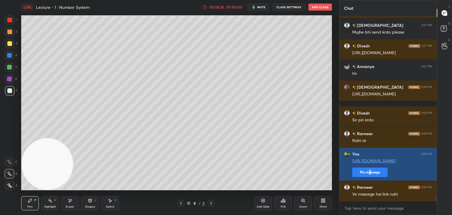
click at [368, 173] on button "Pin message" at bounding box center [369, 171] width 35 height 9
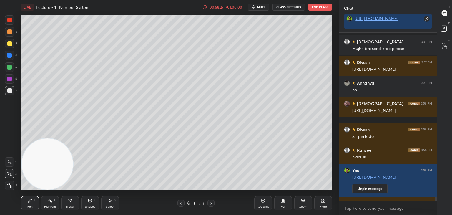
scroll to position [7215, 0]
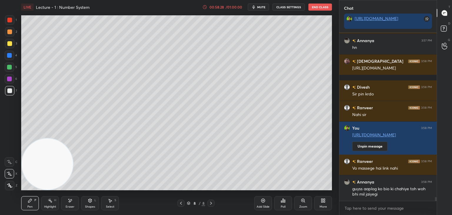
drag, startPoint x: 435, startPoint y: 199, endPoint x: 435, endPoint y: 204, distance: 4.4
click at [435, 203] on div "Shivam 3:57 PM Mujhe bhi send krdo please Divesh 3:57 PM [URL][DOMAIN_NAME] Ann…" at bounding box center [387, 124] width 97 height 182
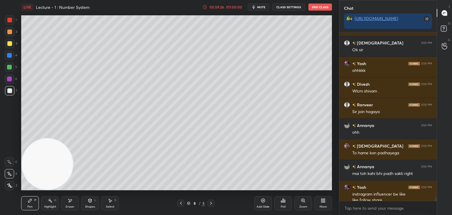
scroll to position [7520, 0]
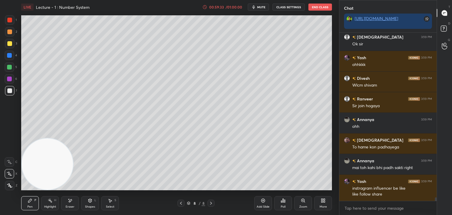
click at [211, 204] on icon at bounding box center [210, 203] width 5 height 5
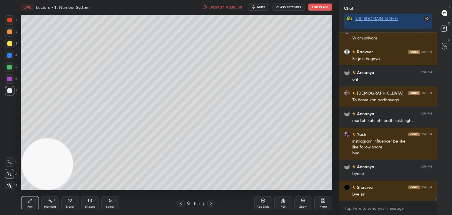
scroll to position [7593, 0]
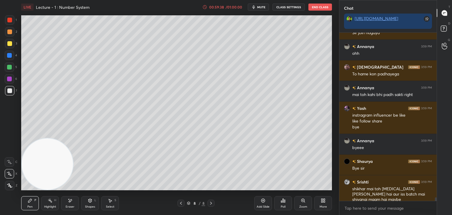
click at [265, 200] on div "Add Slide" at bounding box center [263, 203] width 18 height 14
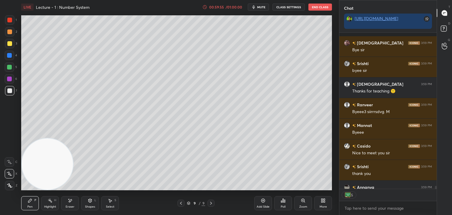
scroll to position [7790, 0]
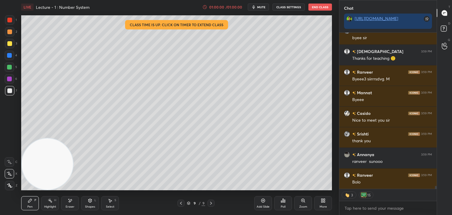
click at [318, 7] on button "End Class" at bounding box center [320, 7] width 24 height 7
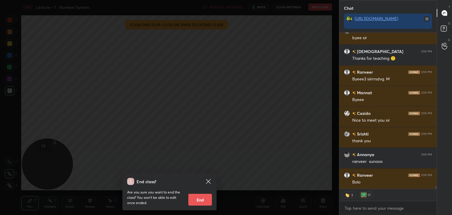
click at [200, 199] on button "End" at bounding box center [200, 199] width 24 height 12
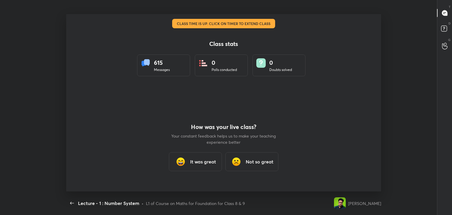
scroll to position [0, 0]
click at [211, 165] on div "It was great" at bounding box center [195, 161] width 53 height 19
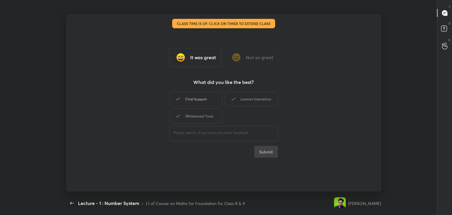
drag, startPoint x: 208, startPoint y: 100, endPoint x: 221, endPoint y: 97, distance: 13.8
click at [208, 99] on div "Chat Support" at bounding box center [195, 98] width 53 height 15
click at [251, 97] on div "Learner Interaction" at bounding box center [251, 98] width 53 height 15
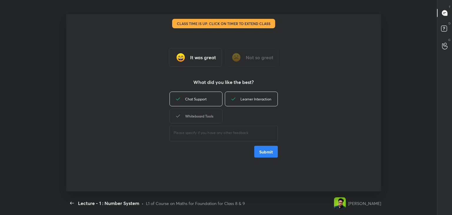
click at [206, 116] on div "Whiteboard Tools" at bounding box center [195, 116] width 53 height 15
click at [272, 152] on button "Submit" at bounding box center [266, 152] width 24 height 12
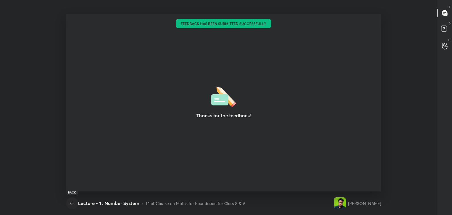
click at [71, 203] on icon "button" at bounding box center [72, 202] width 4 height 3
type textarea "x"
